Goal: Transaction & Acquisition: Purchase product/service

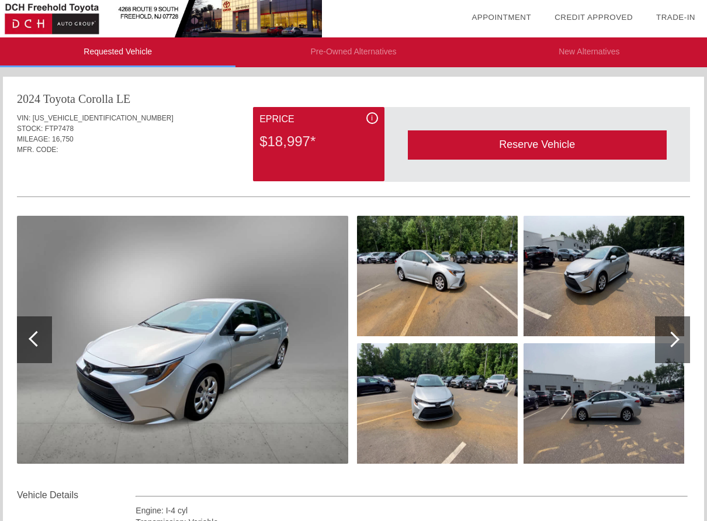
click at [676, 335] on div at bounding box center [672, 339] width 35 height 47
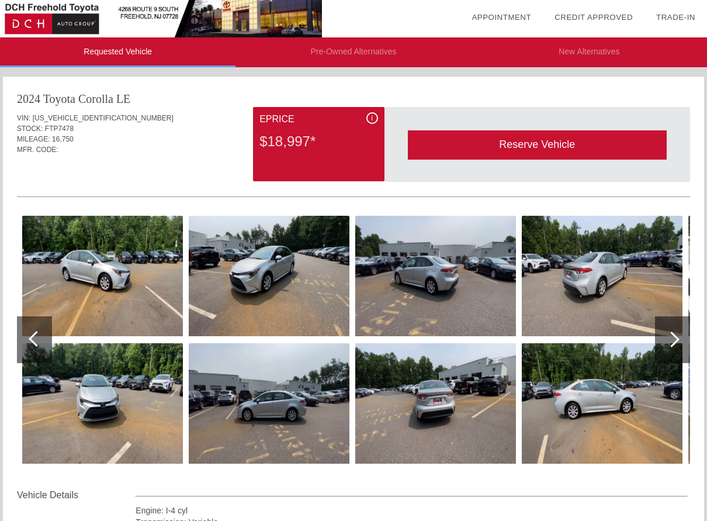
click at [676, 335] on div at bounding box center [672, 339] width 35 height 47
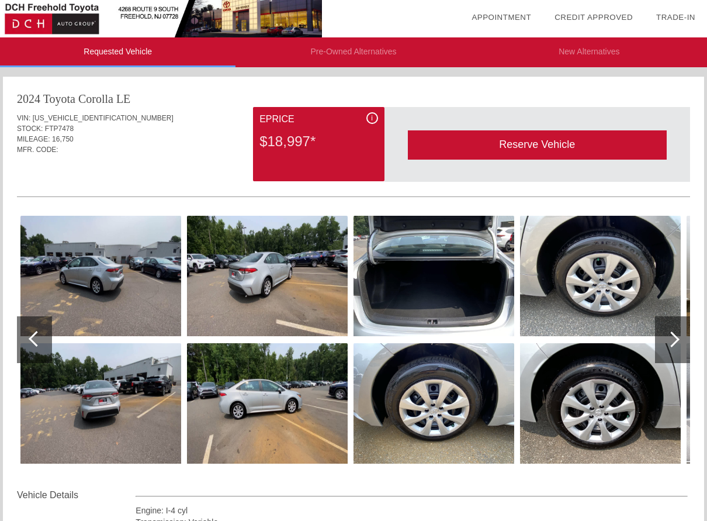
click at [676, 335] on div at bounding box center [672, 339] width 35 height 47
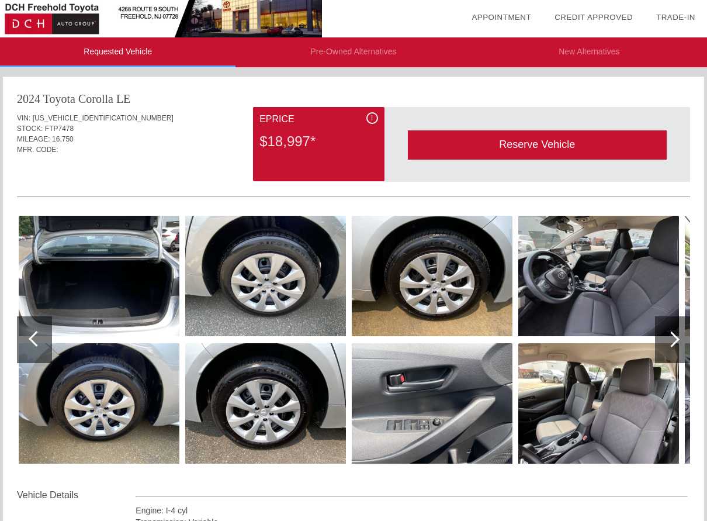
click at [676, 335] on div at bounding box center [672, 339] width 35 height 47
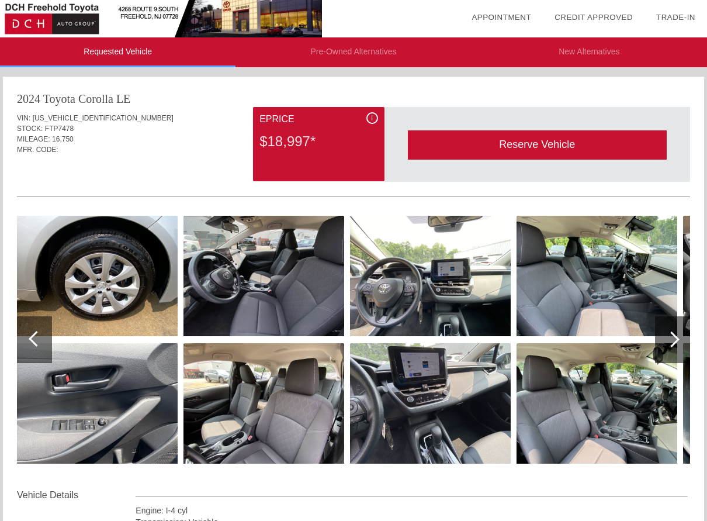
click at [676, 335] on div at bounding box center [672, 339] width 35 height 47
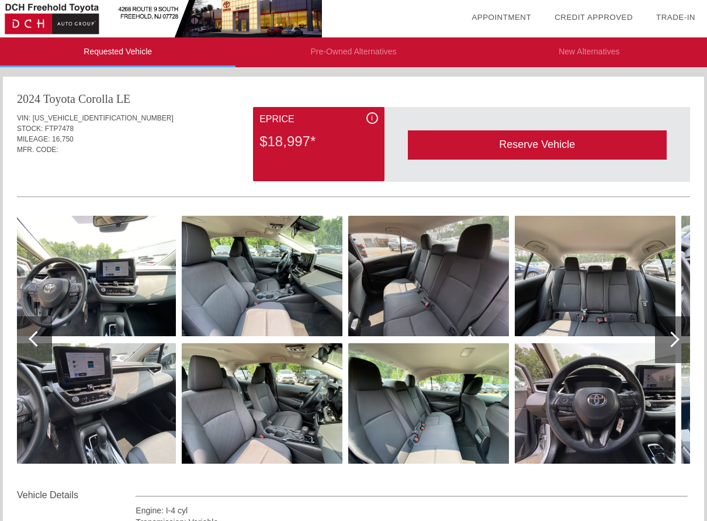
click at [676, 335] on div at bounding box center [672, 339] width 35 height 47
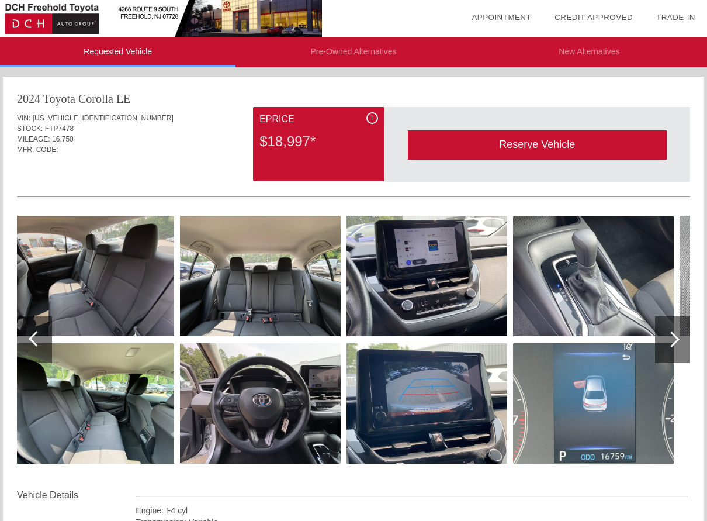
click at [675, 339] on div at bounding box center [672, 339] width 16 height 16
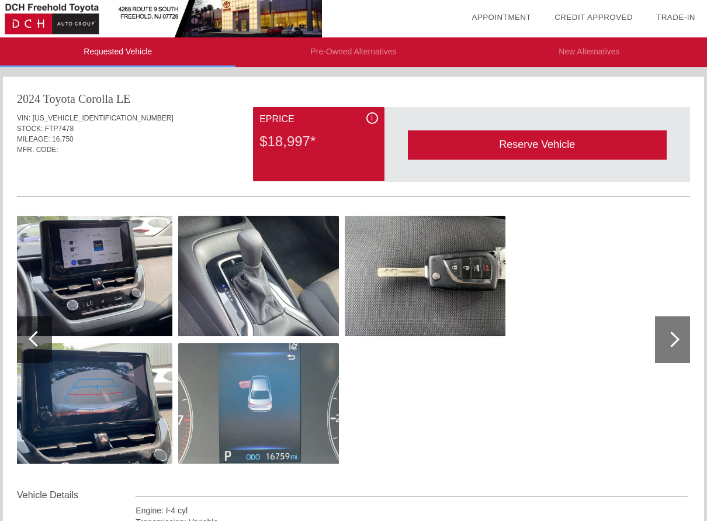
click at [423, 277] on img at bounding box center [425, 276] width 161 height 120
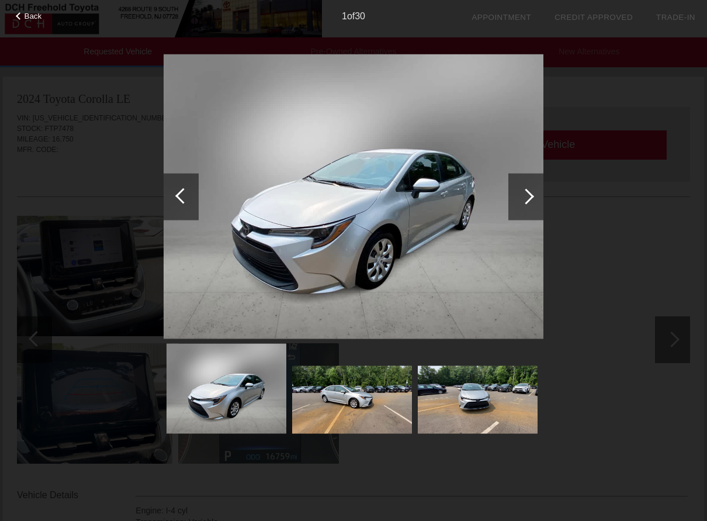
click at [534, 202] on div at bounding box center [526, 196] width 35 height 47
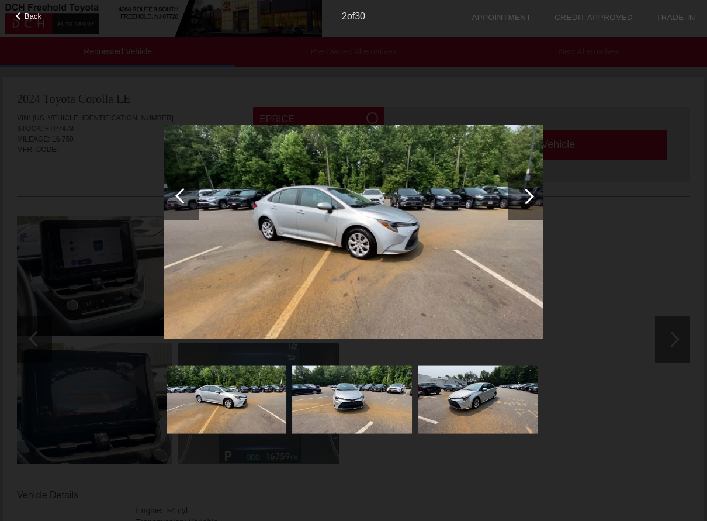
click at [534, 202] on div at bounding box center [526, 196] width 35 height 47
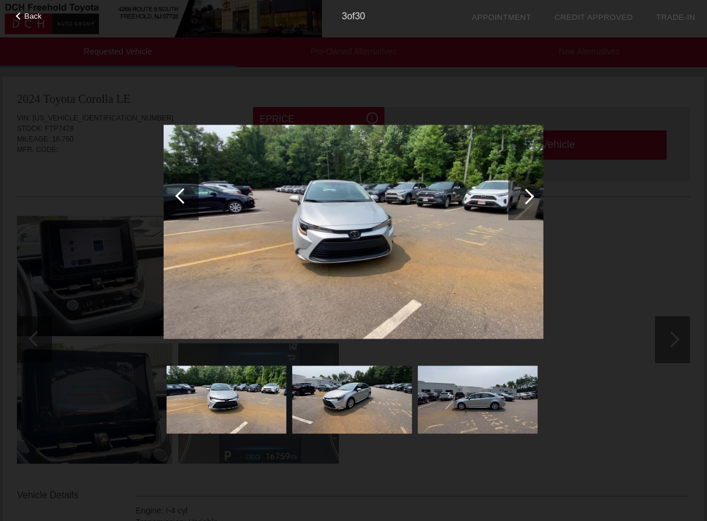
click at [534, 202] on div at bounding box center [526, 196] width 35 height 47
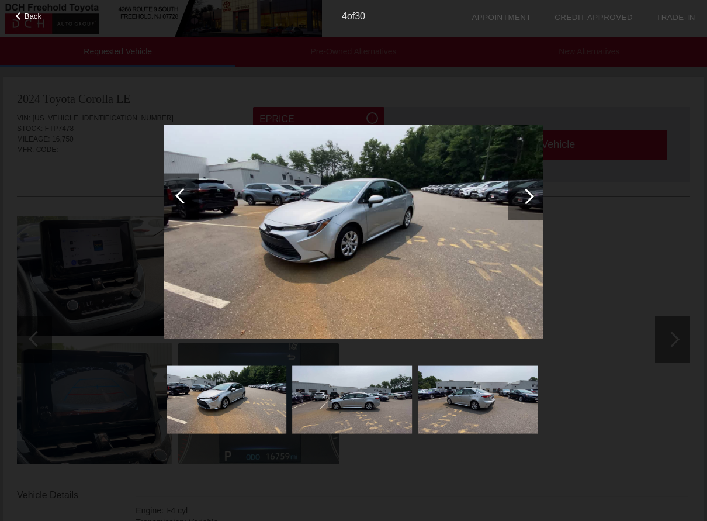
click at [534, 202] on div at bounding box center [526, 196] width 35 height 47
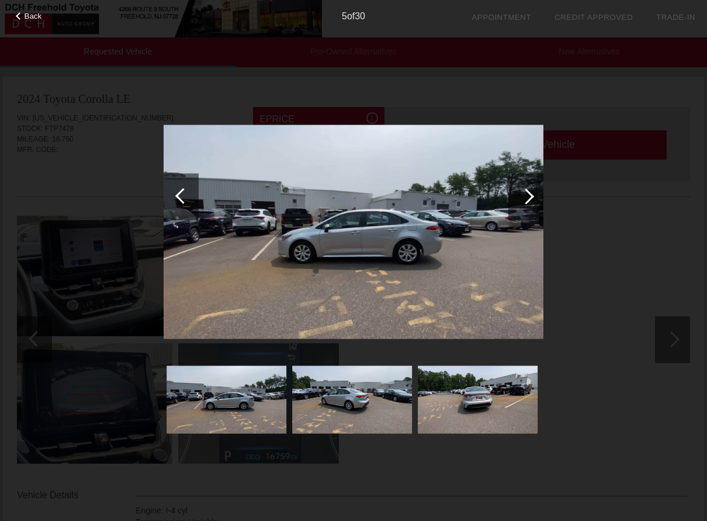
click at [535, 202] on div at bounding box center [526, 196] width 35 height 47
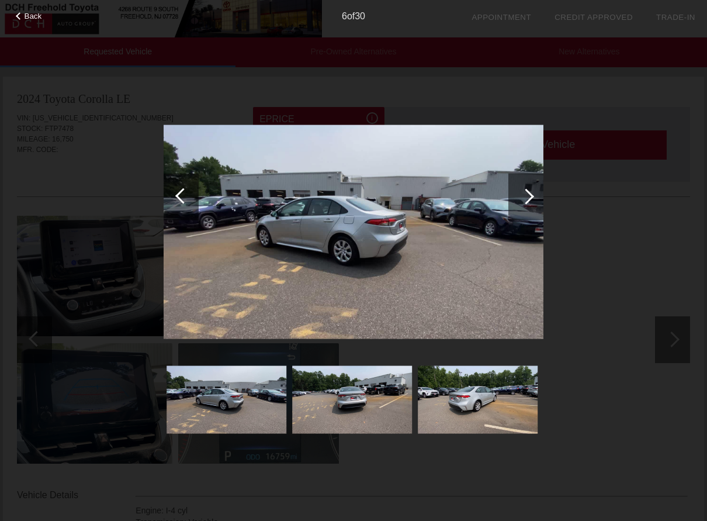
click at [535, 202] on div at bounding box center [526, 196] width 35 height 47
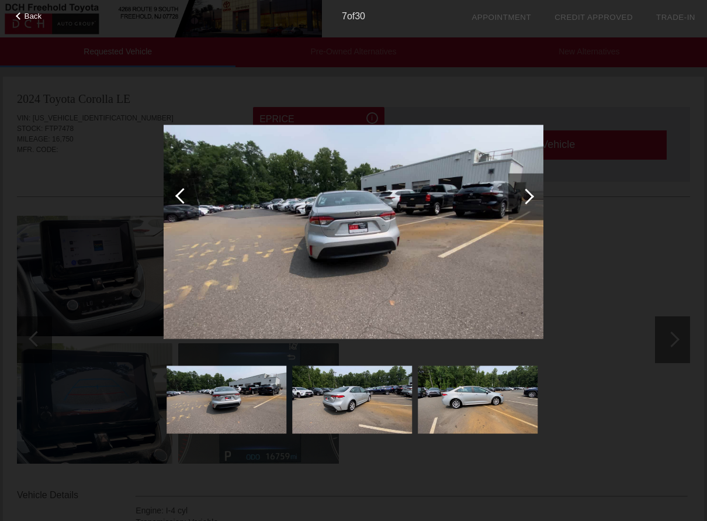
click at [535, 202] on div at bounding box center [526, 196] width 35 height 47
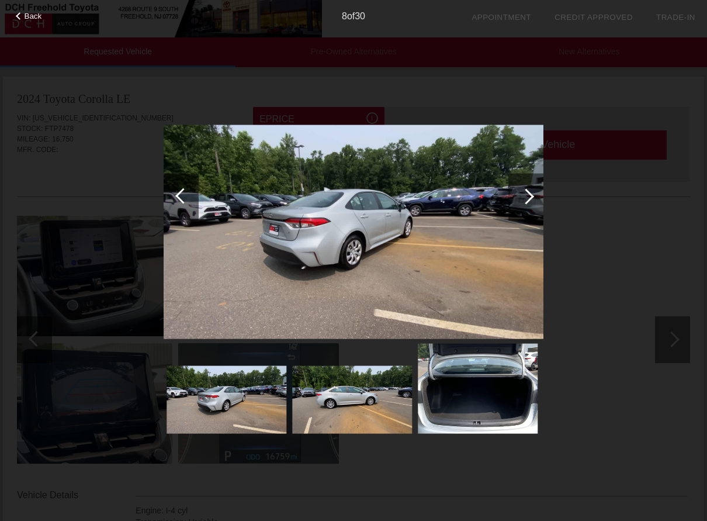
click at [535, 202] on div at bounding box center [526, 196] width 35 height 47
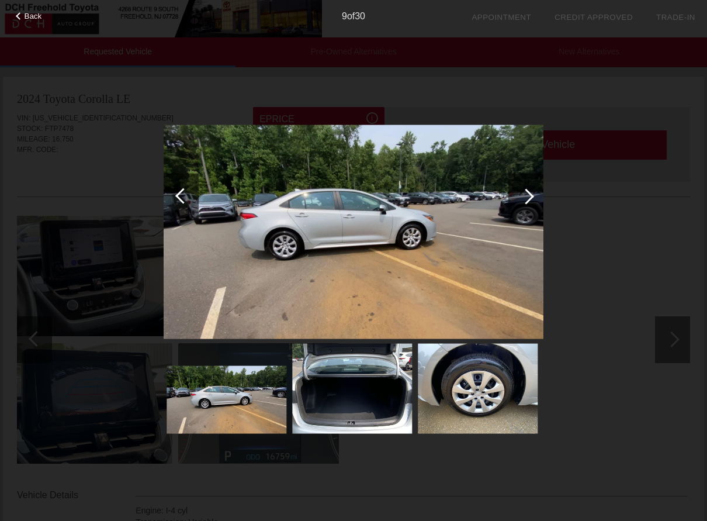
click at [674, 334] on div "Back 9 of 30" at bounding box center [353, 260] width 707 height 521
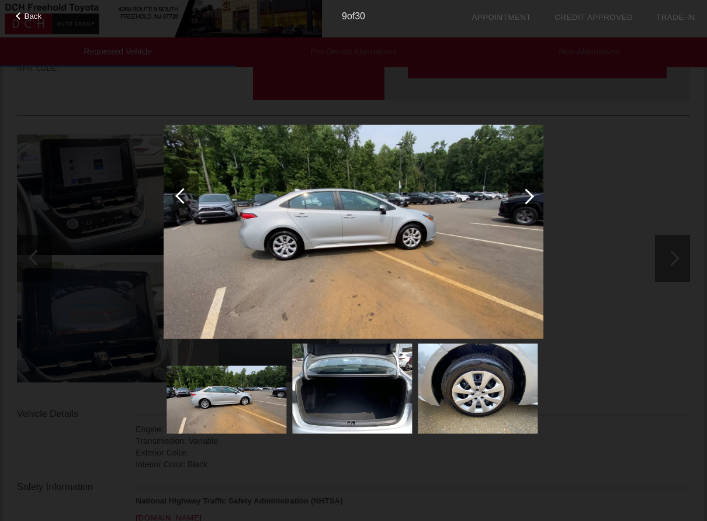
scroll to position [165, 0]
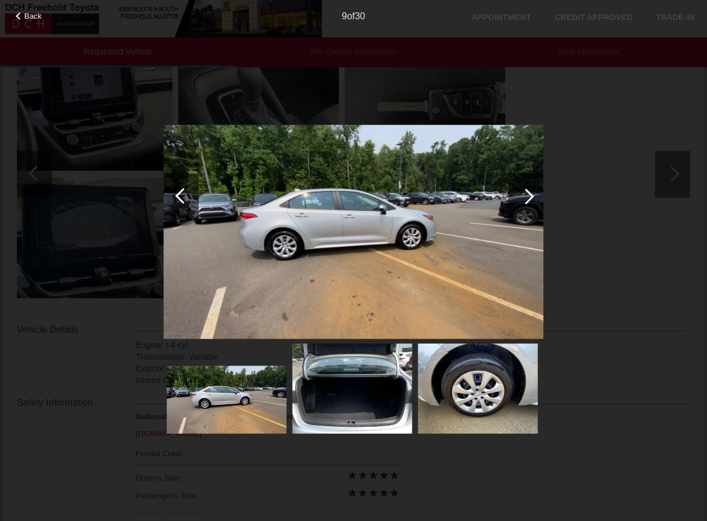
click at [182, 202] on div at bounding box center [183, 196] width 16 height 16
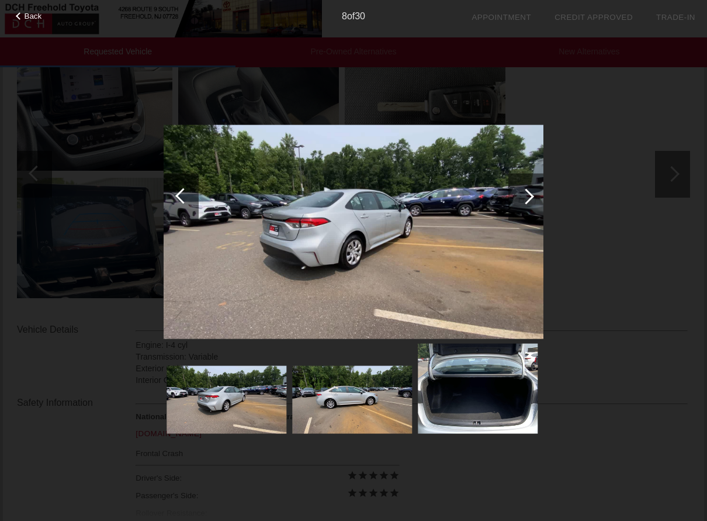
click at [182, 202] on div at bounding box center [183, 196] width 16 height 16
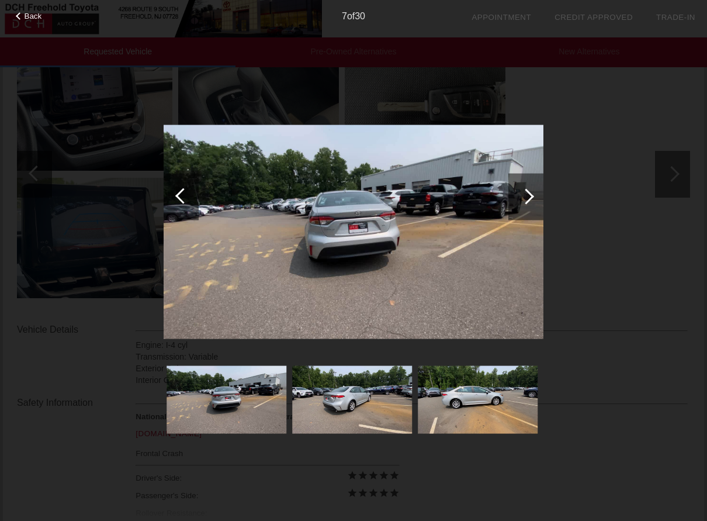
click at [182, 201] on div at bounding box center [183, 196] width 16 height 16
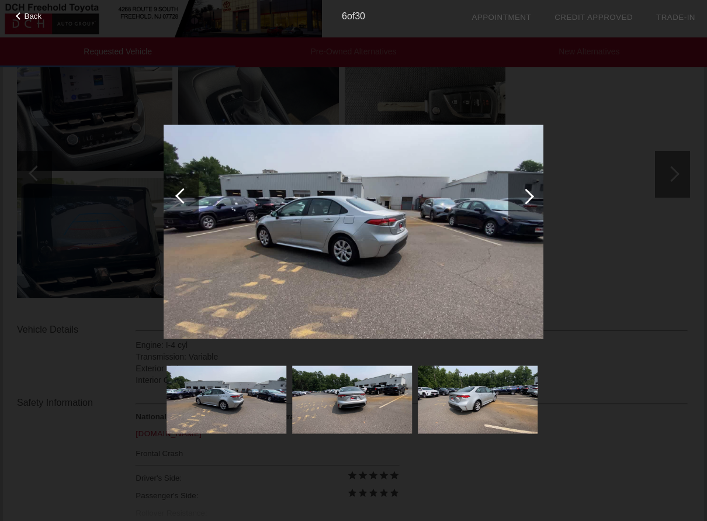
click at [182, 201] on div at bounding box center [183, 196] width 16 height 16
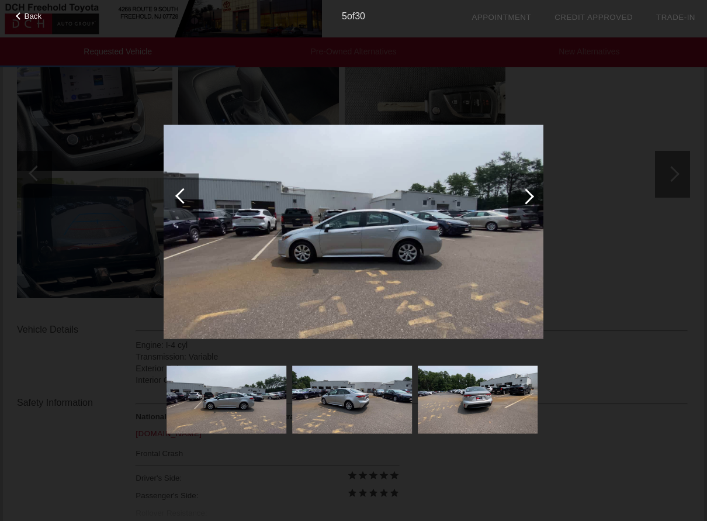
click at [182, 201] on div at bounding box center [183, 196] width 16 height 16
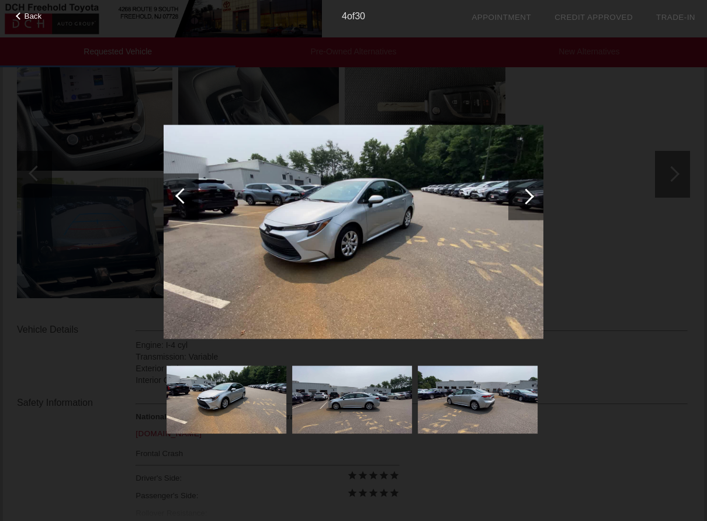
click at [182, 201] on div at bounding box center [183, 196] width 16 height 16
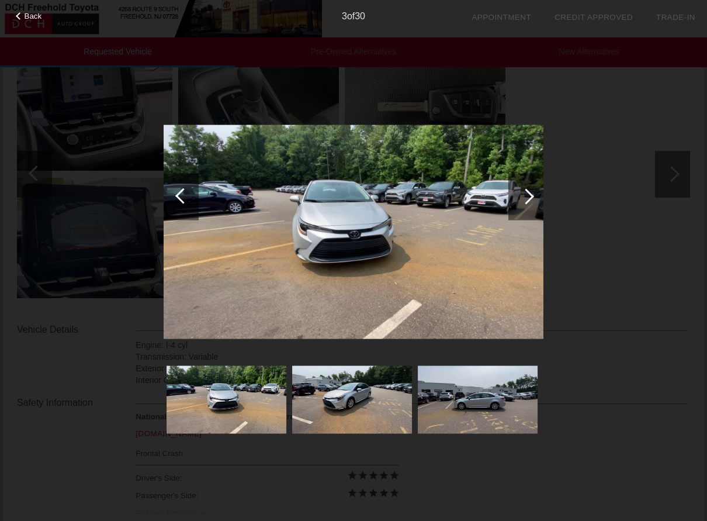
click at [532, 193] on div at bounding box center [526, 196] width 35 height 47
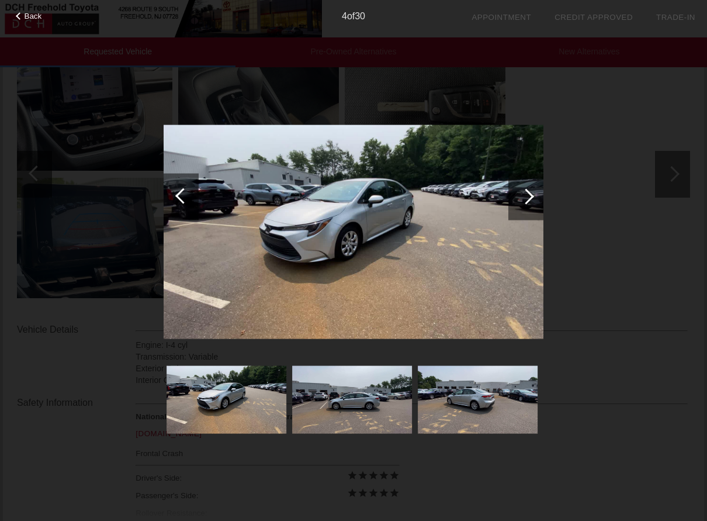
click at [532, 193] on div at bounding box center [526, 196] width 35 height 47
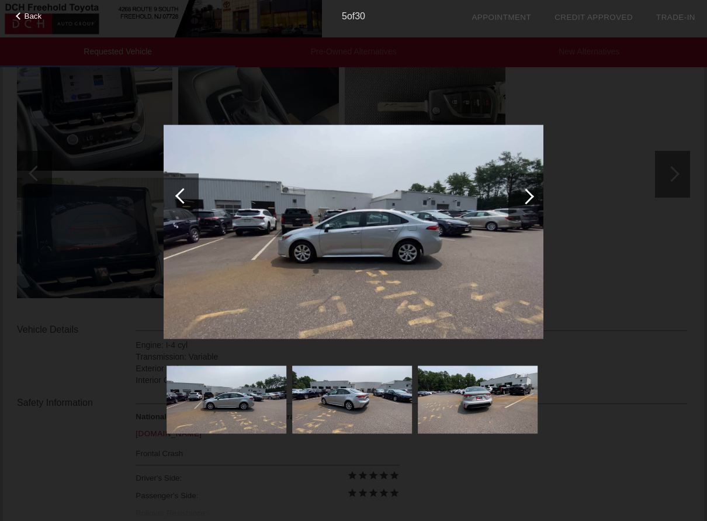
click at [532, 193] on div at bounding box center [526, 196] width 35 height 47
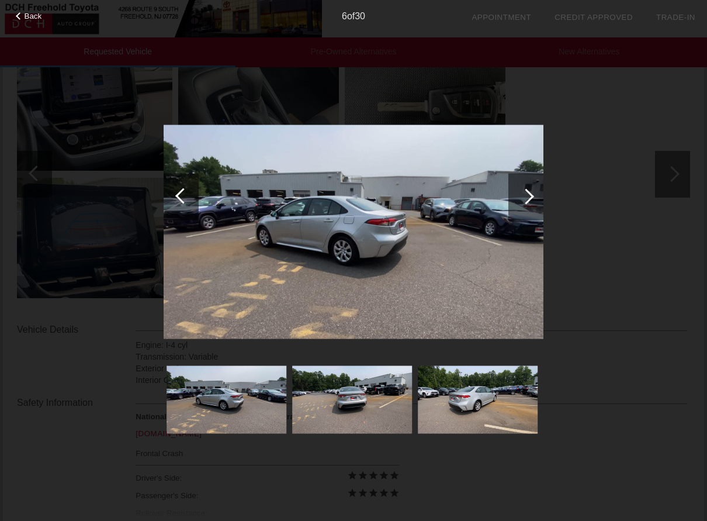
click at [532, 193] on div at bounding box center [526, 196] width 35 height 47
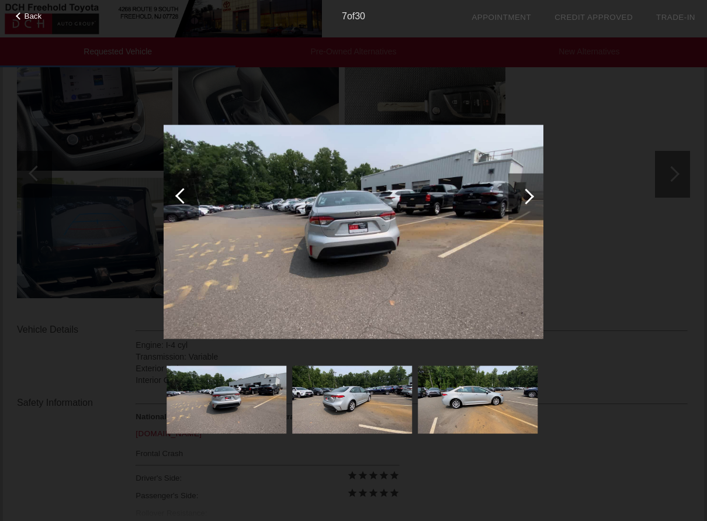
click at [532, 193] on div at bounding box center [526, 196] width 35 height 47
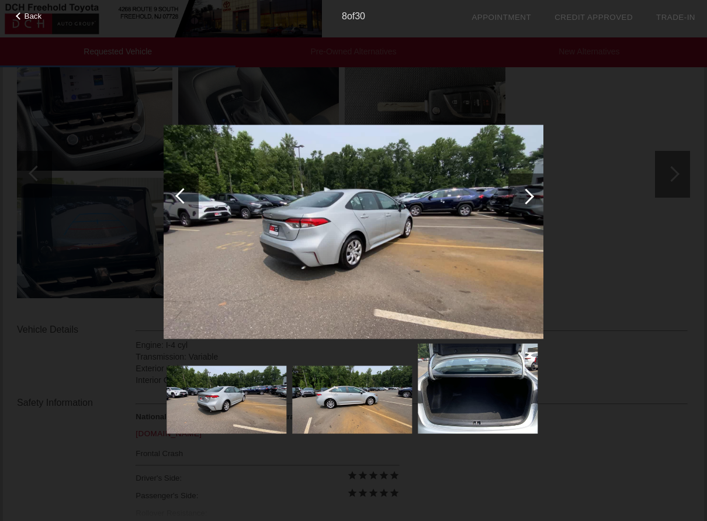
click at [532, 193] on div at bounding box center [526, 196] width 35 height 47
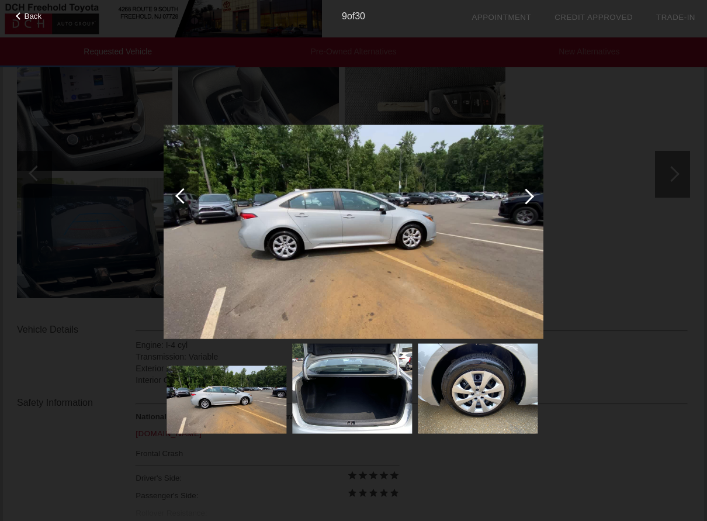
click at [532, 193] on div at bounding box center [526, 196] width 35 height 47
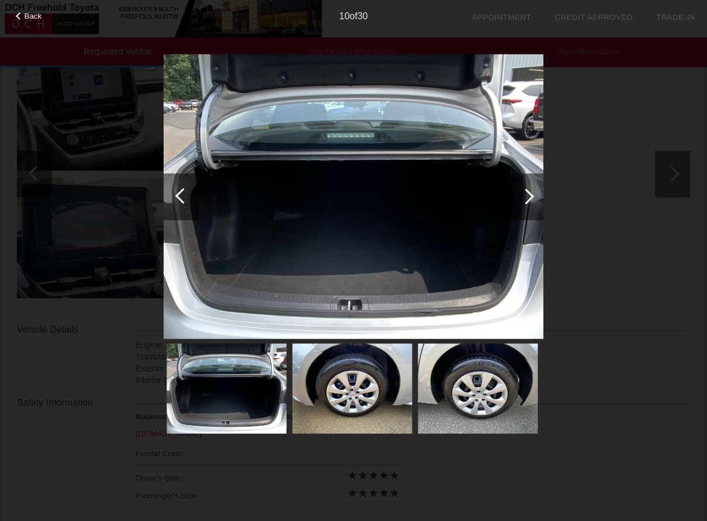
click at [532, 193] on div at bounding box center [526, 196] width 35 height 47
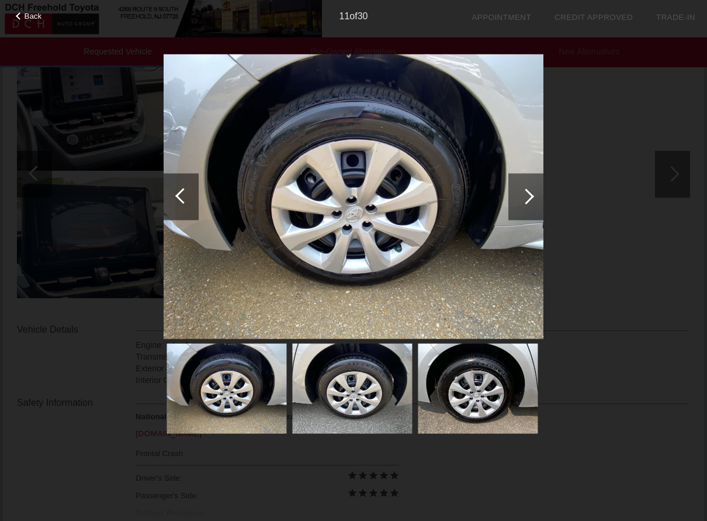
click at [532, 193] on div at bounding box center [526, 196] width 35 height 47
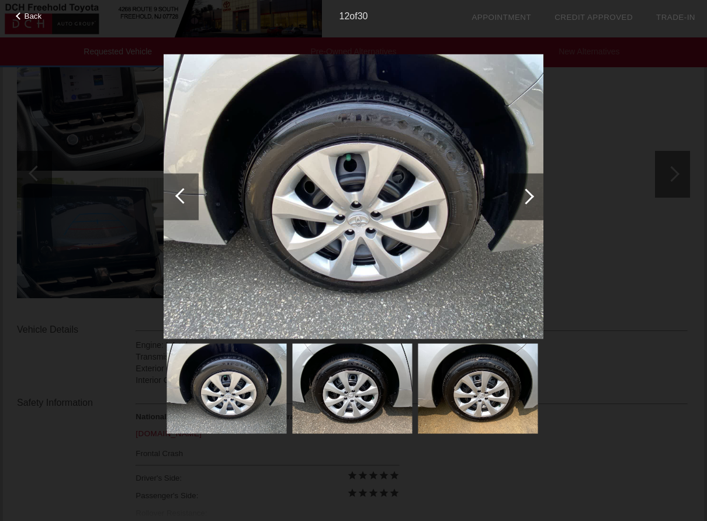
click at [532, 193] on div at bounding box center [526, 196] width 35 height 47
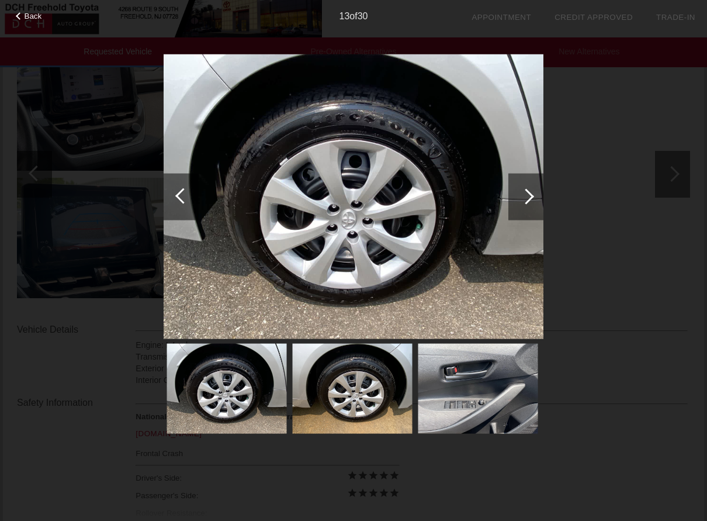
click at [532, 193] on div at bounding box center [526, 196] width 35 height 47
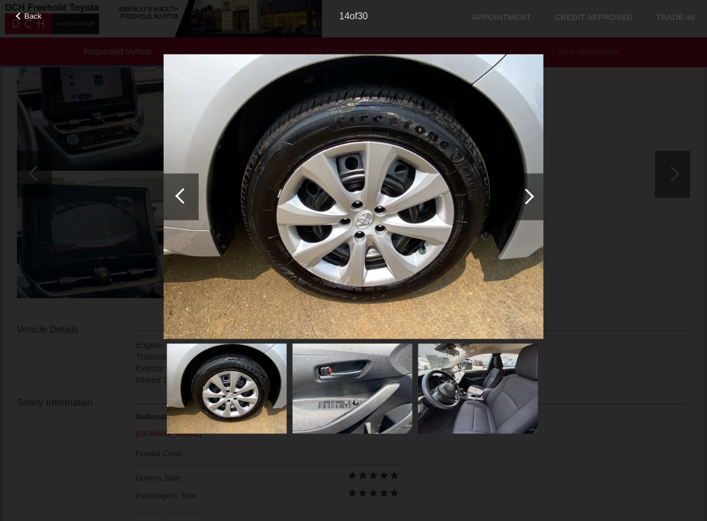
click at [532, 193] on div at bounding box center [526, 196] width 35 height 47
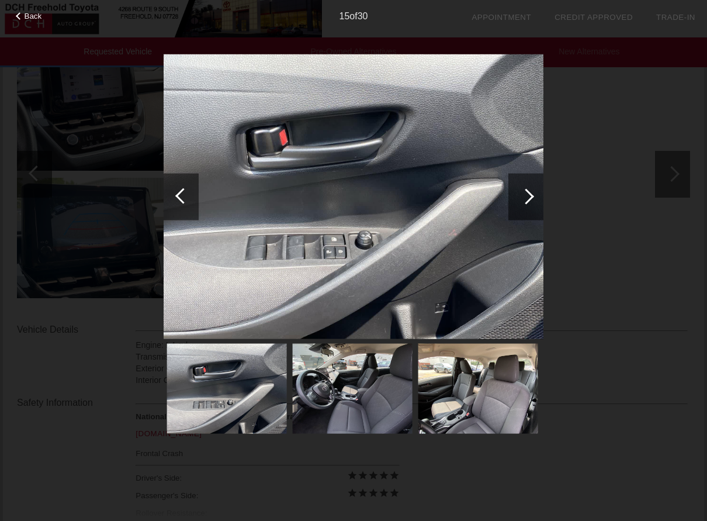
click at [532, 193] on div at bounding box center [526, 196] width 35 height 47
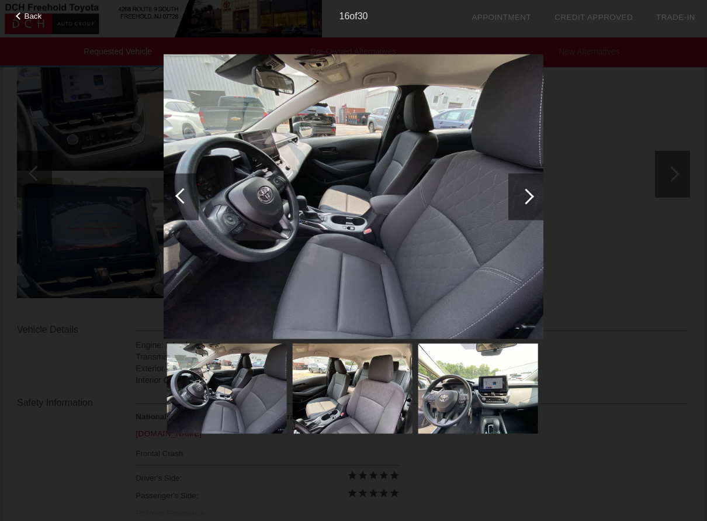
click at [532, 193] on div at bounding box center [526, 196] width 35 height 47
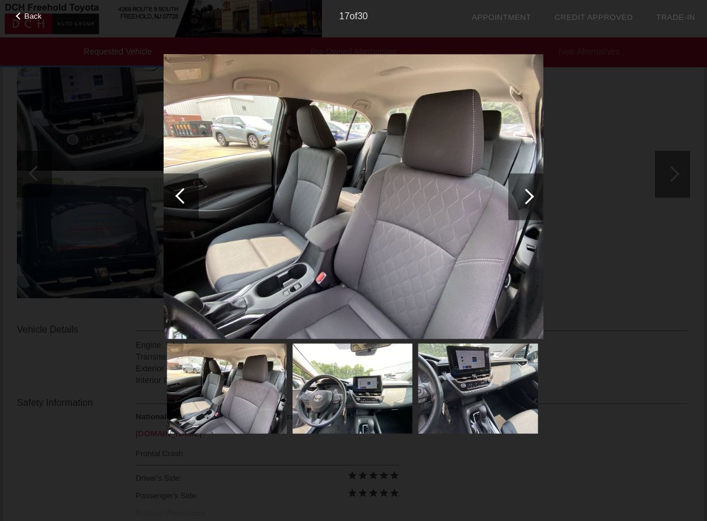
click at [532, 193] on div at bounding box center [526, 196] width 35 height 47
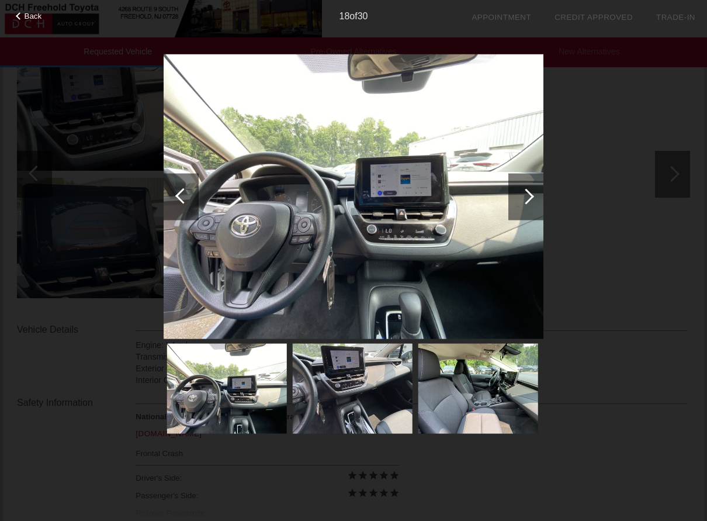
click at [532, 193] on div at bounding box center [526, 196] width 35 height 47
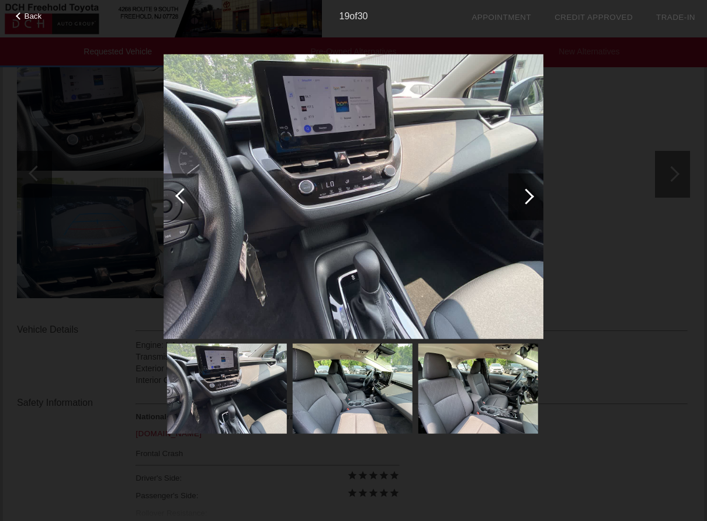
click at [532, 193] on div at bounding box center [526, 196] width 35 height 47
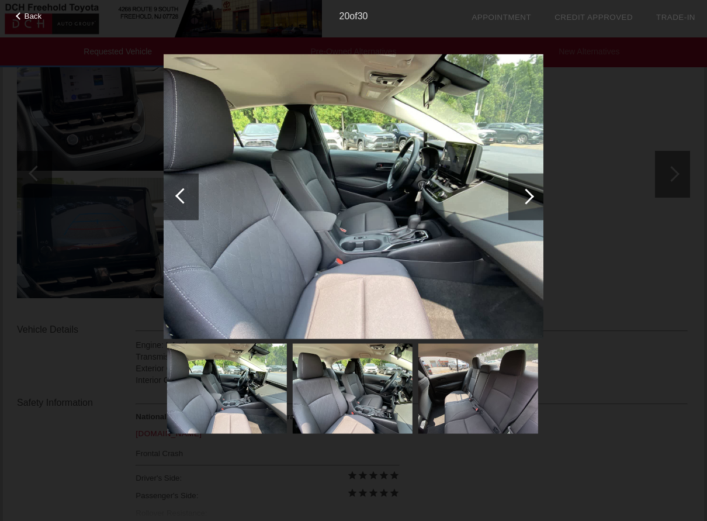
click at [188, 197] on div at bounding box center [183, 196] width 16 height 16
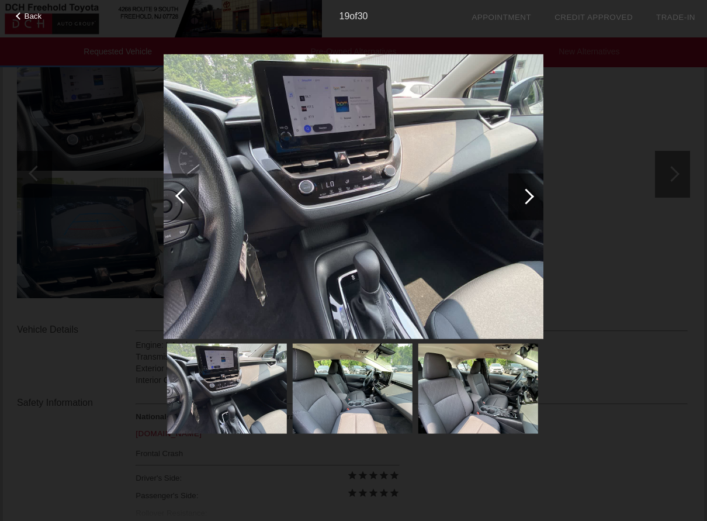
click at [188, 197] on div at bounding box center [183, 196] width 16 height 16
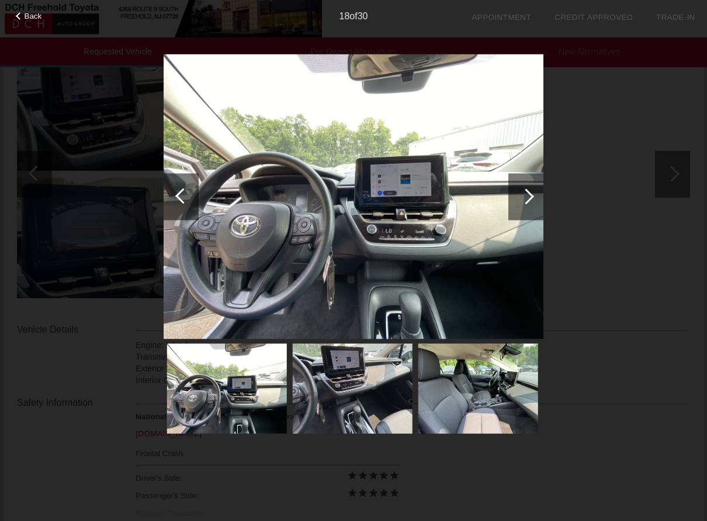
click at [532, 203] on div at bounding box center [526, 196] width 35 height 47
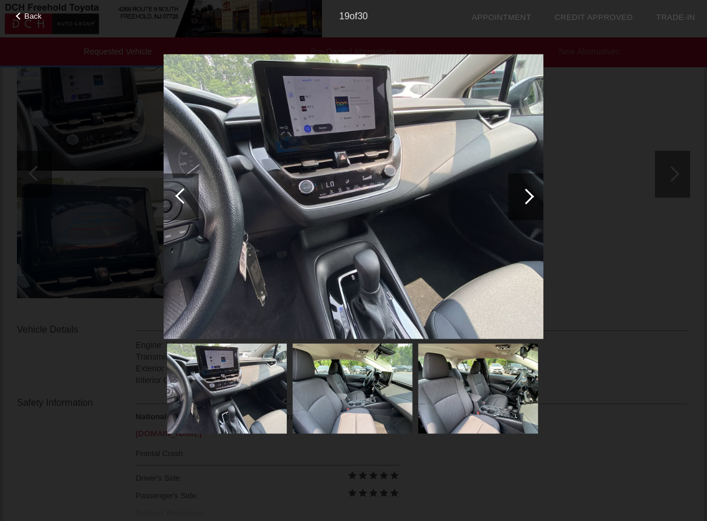
click at [534, 195] on div at bounding box center [526, 196] width 35 height 47
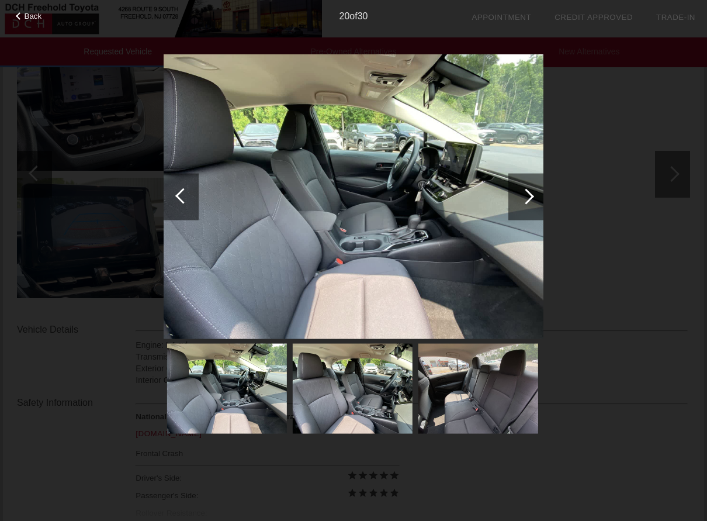
click at [534, 195] on div at bounding box center [526, 196] width 35 height 47
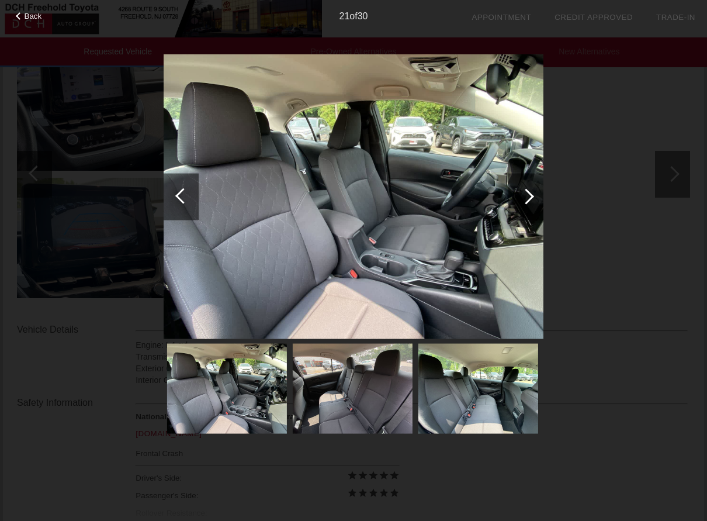
click at [534, 195] on div at bounding box center [526, 196] width 35 height 47
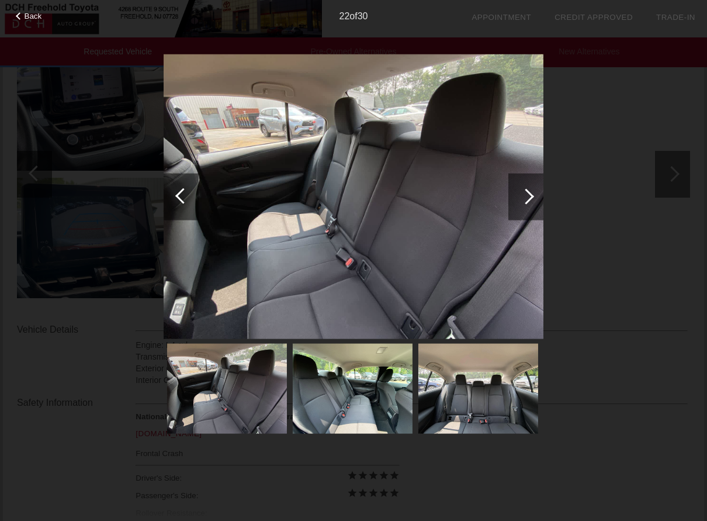
click at [534, 195] on div at bounding box center [526, 196] width 35 height 47
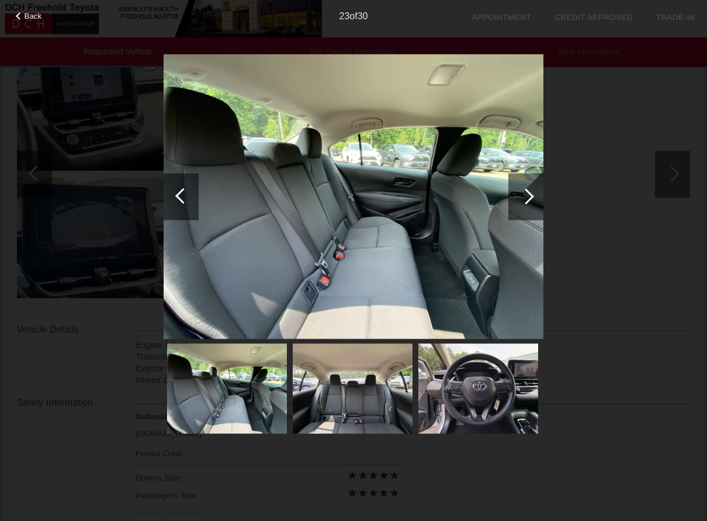
click at [534, 195] on div at bounding box center [526, 196] width 35 height 47
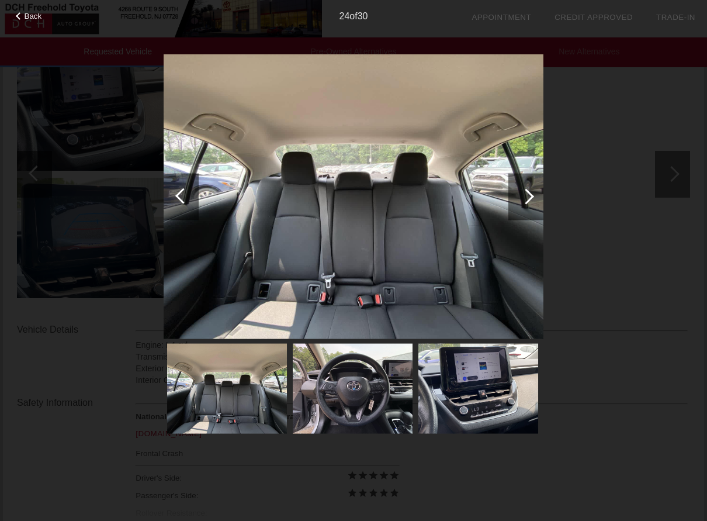
click at [534, 195] on div at bounding box center [526, 196] width 35 height 47
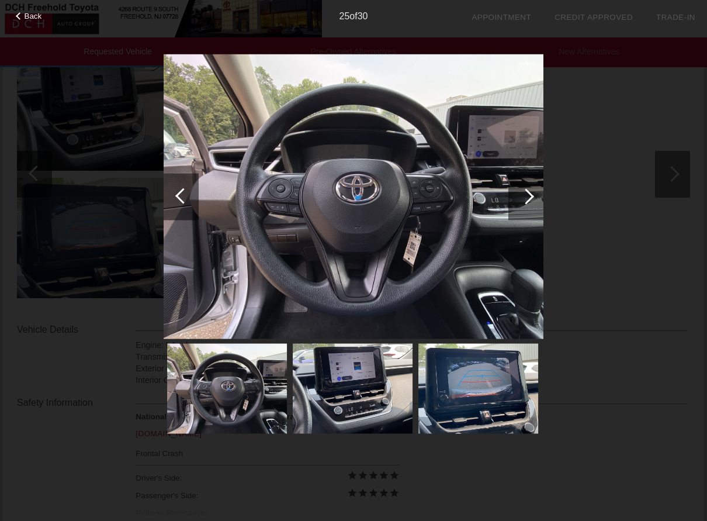
click at [534, 195] on div at bounding box center [526, 196] width 35 height 47
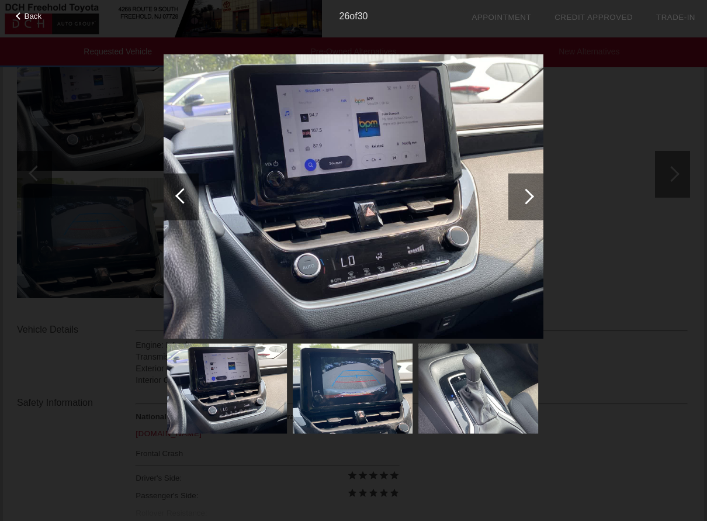
click at [183, 202] on div at bounding box center [183, 196] width 16 height 16
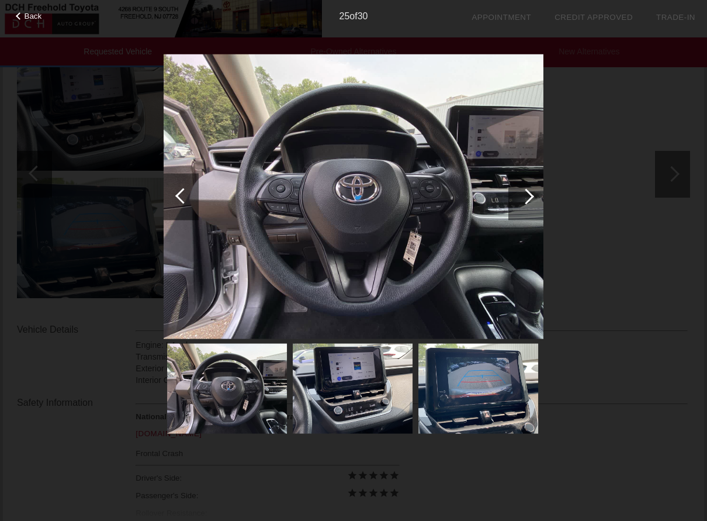
click at [533, 198] on div at bounding box center [526, 196] width 35 height 47
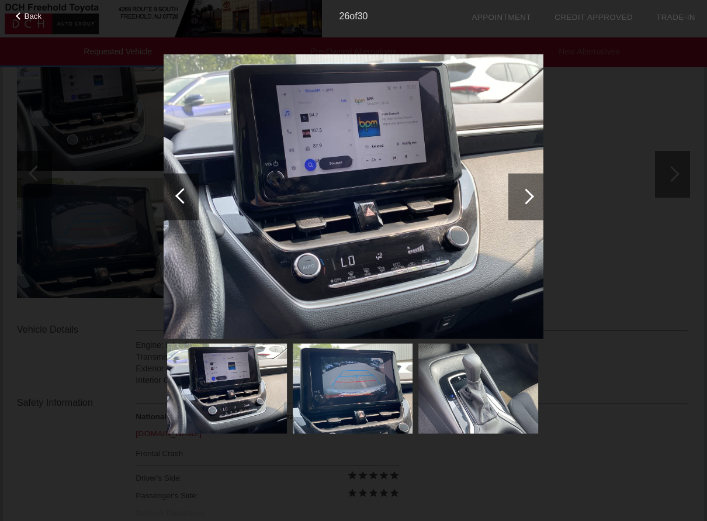
click at [533, 198] on div at bounding box center [526, 196] width 35 height 47
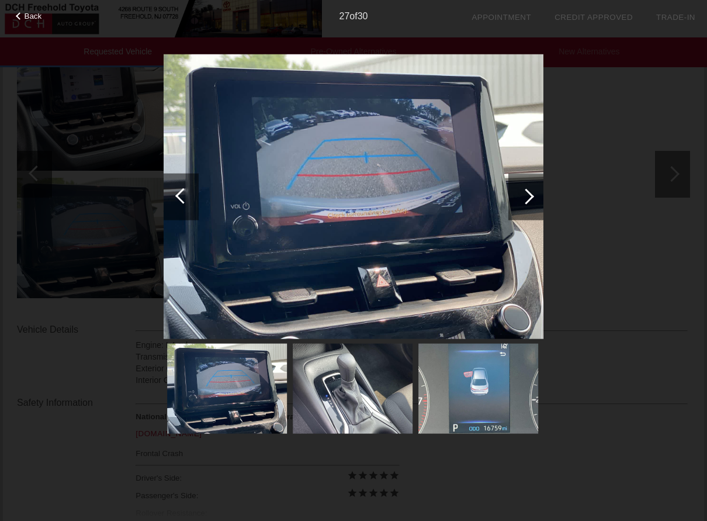
click at [680, 176] on div "Back 27 of 30" at bounding box center [353, 260] width 707 height 521
click at [533, 193] on div at bounding box center [526, 196] width 35 height 47
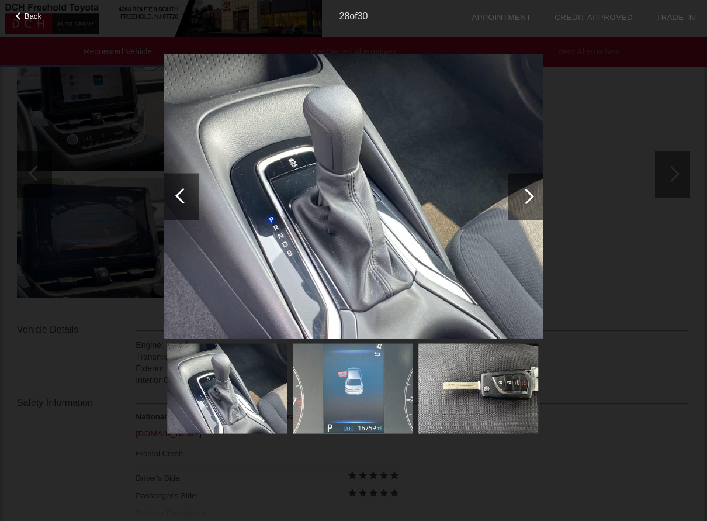
click at [533, 193] on div at bounding box center [526, 196] width 35 height 47
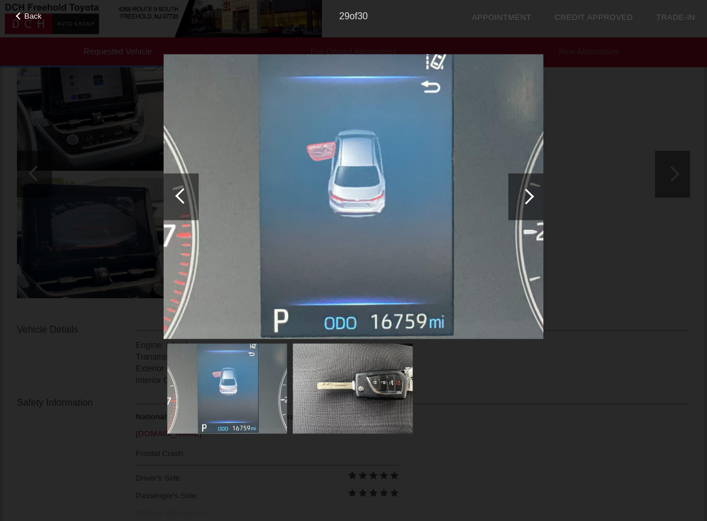
click at [530, 198] on div at bounding box center [527, 196] width 16 height 16
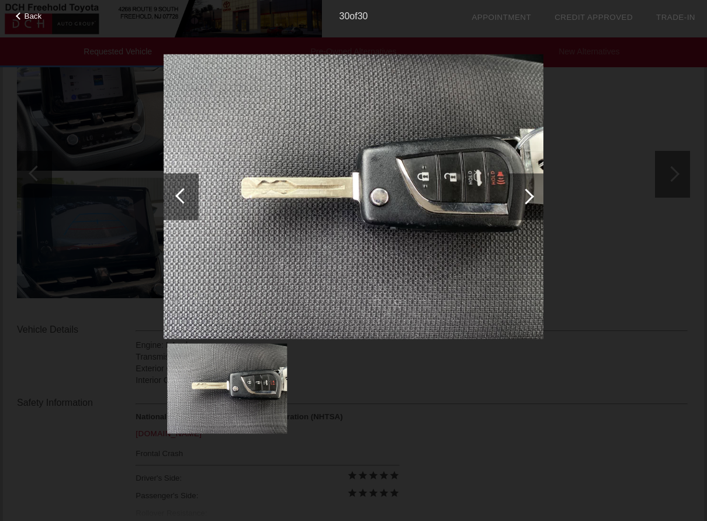
click at [532, 200] on div at bounding box center [526, 196] width 35 height 47
click at [533, 196] on div at bounding box center [527, 196] width 16 height 16
click at [534, 193] on div at bounding box center [526, 196] width 35 height 47
click at [659, 182] on div "Back 30 of 30" at bounding box center [353, 260] width 707 height 521
click at [19, 15] on div at bounding box center [20, 16] width 8 height 8
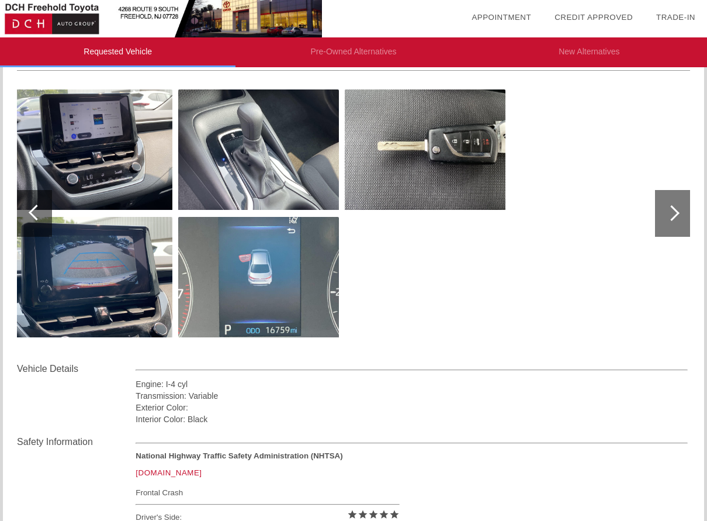
scroll to position [0, 0]
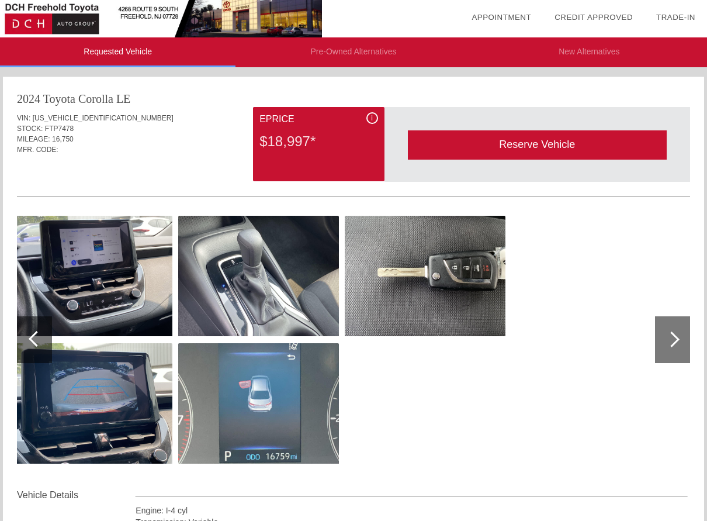
click at [480, 84] on div "2024 Toyota Corolla LE VIN: 5YFB4MDE1RP177945 STOCK: FTP7478 MILEAGE: 16,750 MF…" at bounding box center [353, 402] width 701 height 651
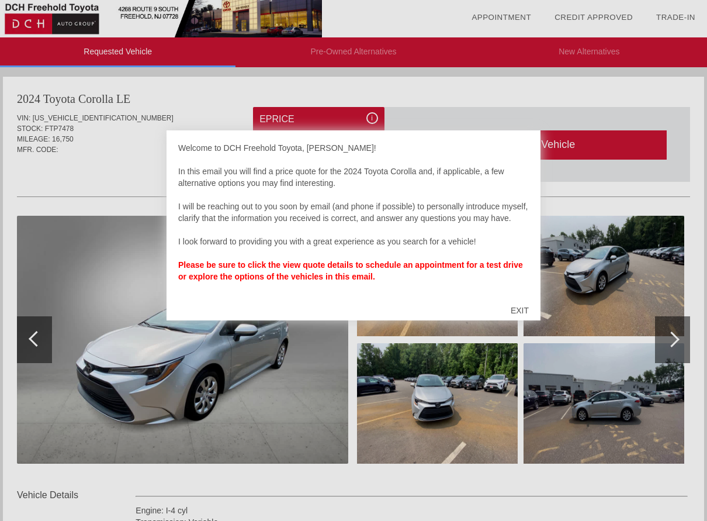
scroll to position [2, 0]
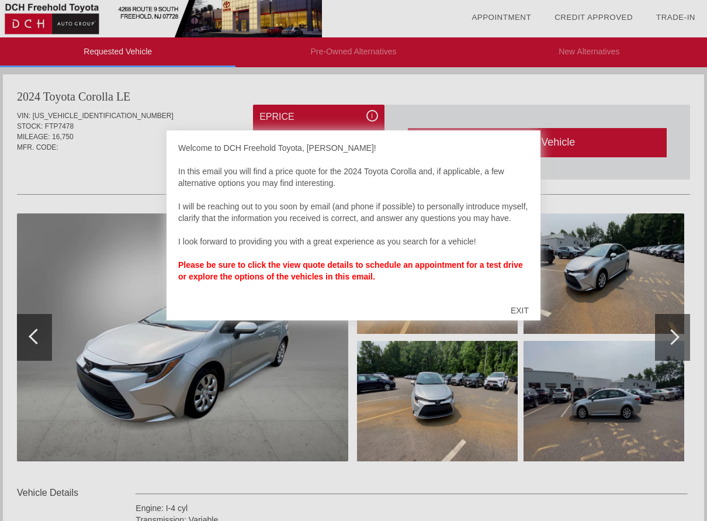
click at [522, 312] on div "EXIT" at bounding box center [520, 310] width 42 height 35
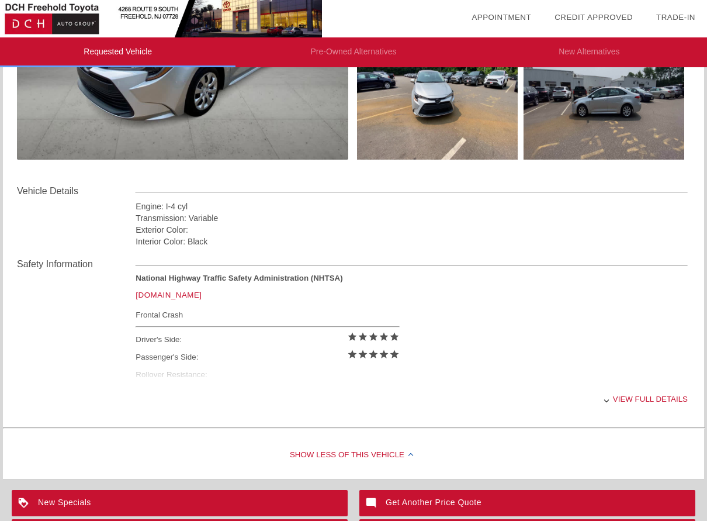
scroll to position [528, 0]
